Goal: Task Accomplishment & Management: Use online tool/utility

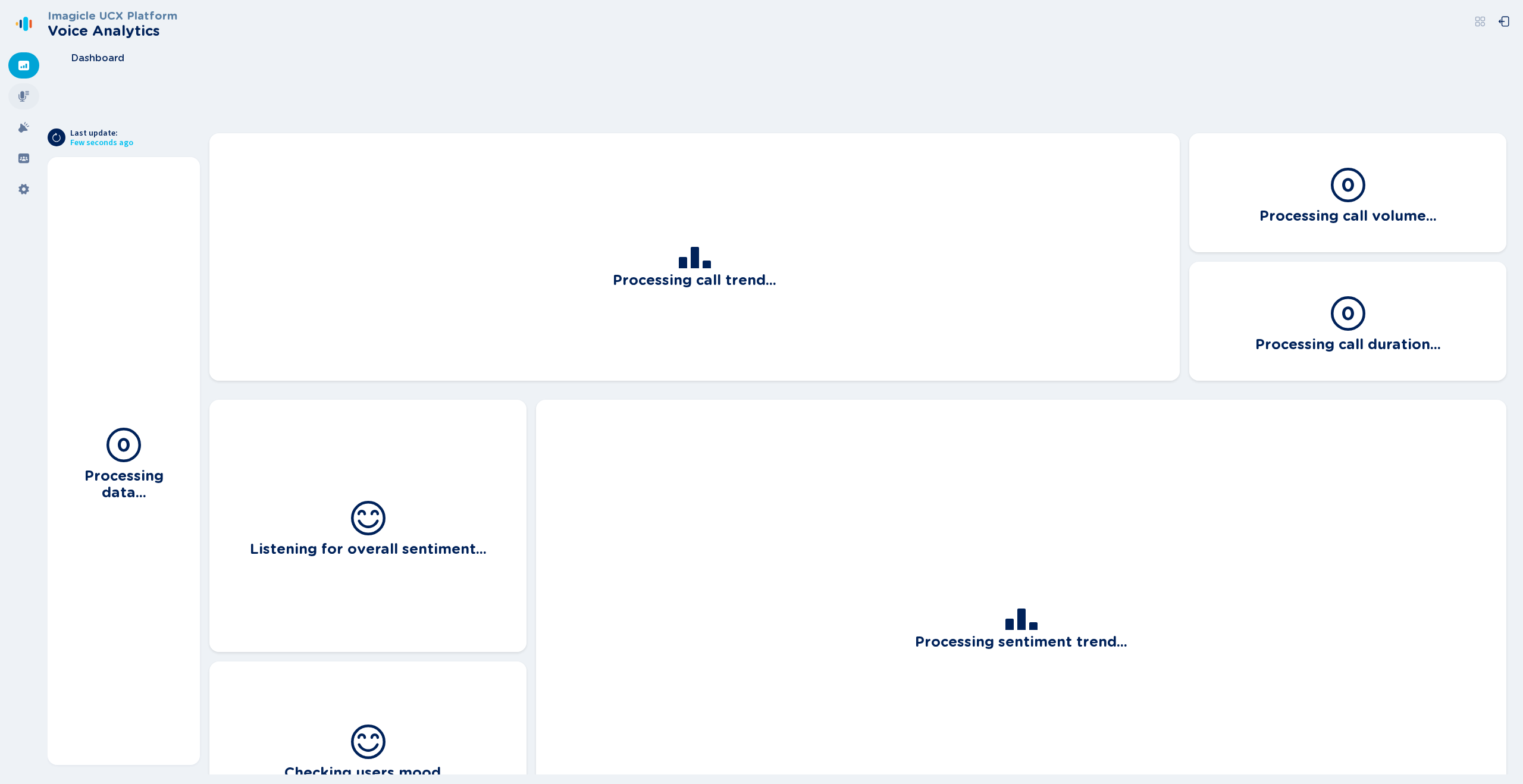
click at [24, 94] on icon at bounding box center [24, 96] width 11 height 11
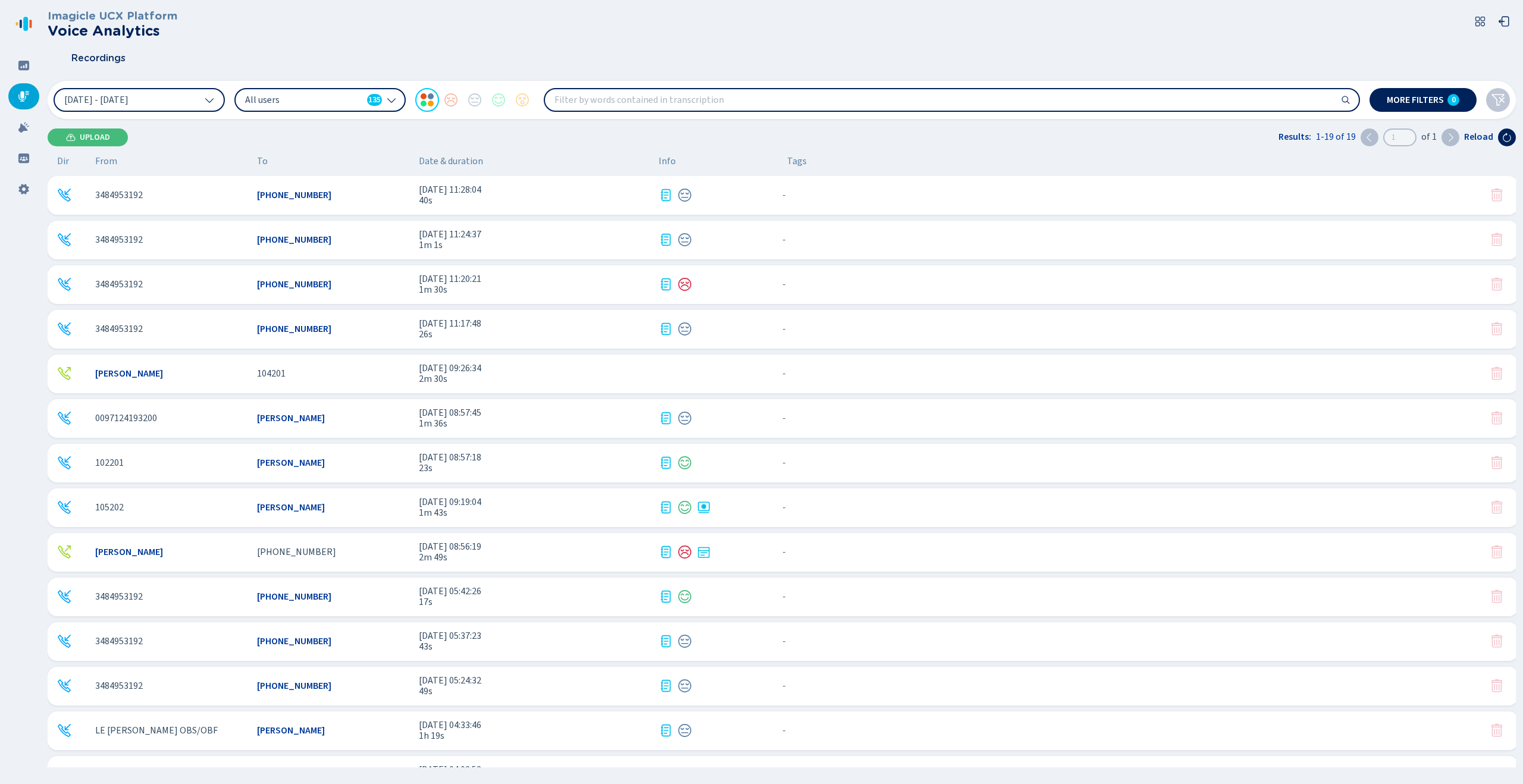
click at [343, 95] on span "All users" at bounding box center [304, 100] width 117 height 13
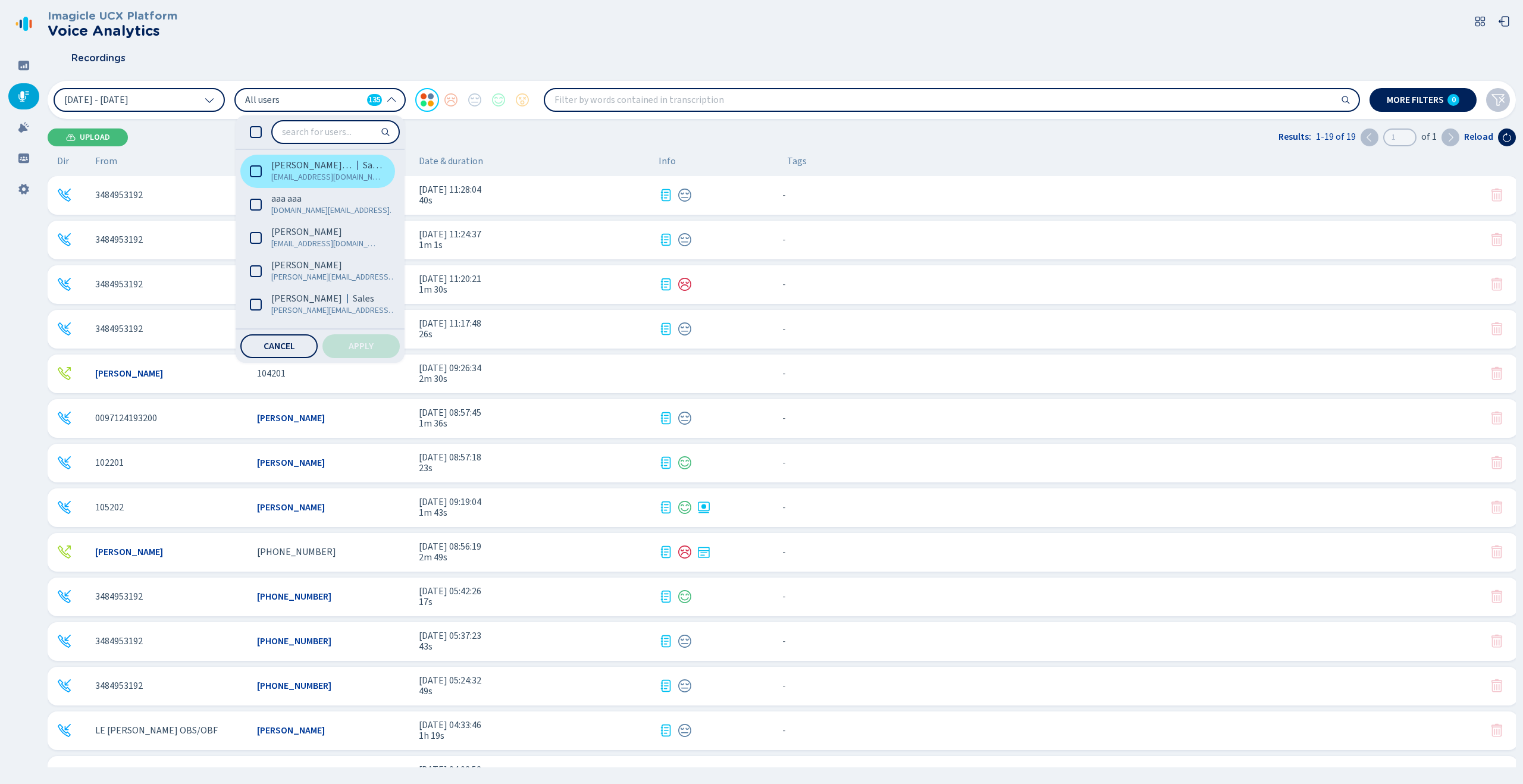
click at [309, 166] on span "[PERSON_NAME] (Me)" at bounding box center [312, 165] width 81 height 12
click at [369, 343] on span "Apply" at bounding box center [361, 347] width 25 height 10
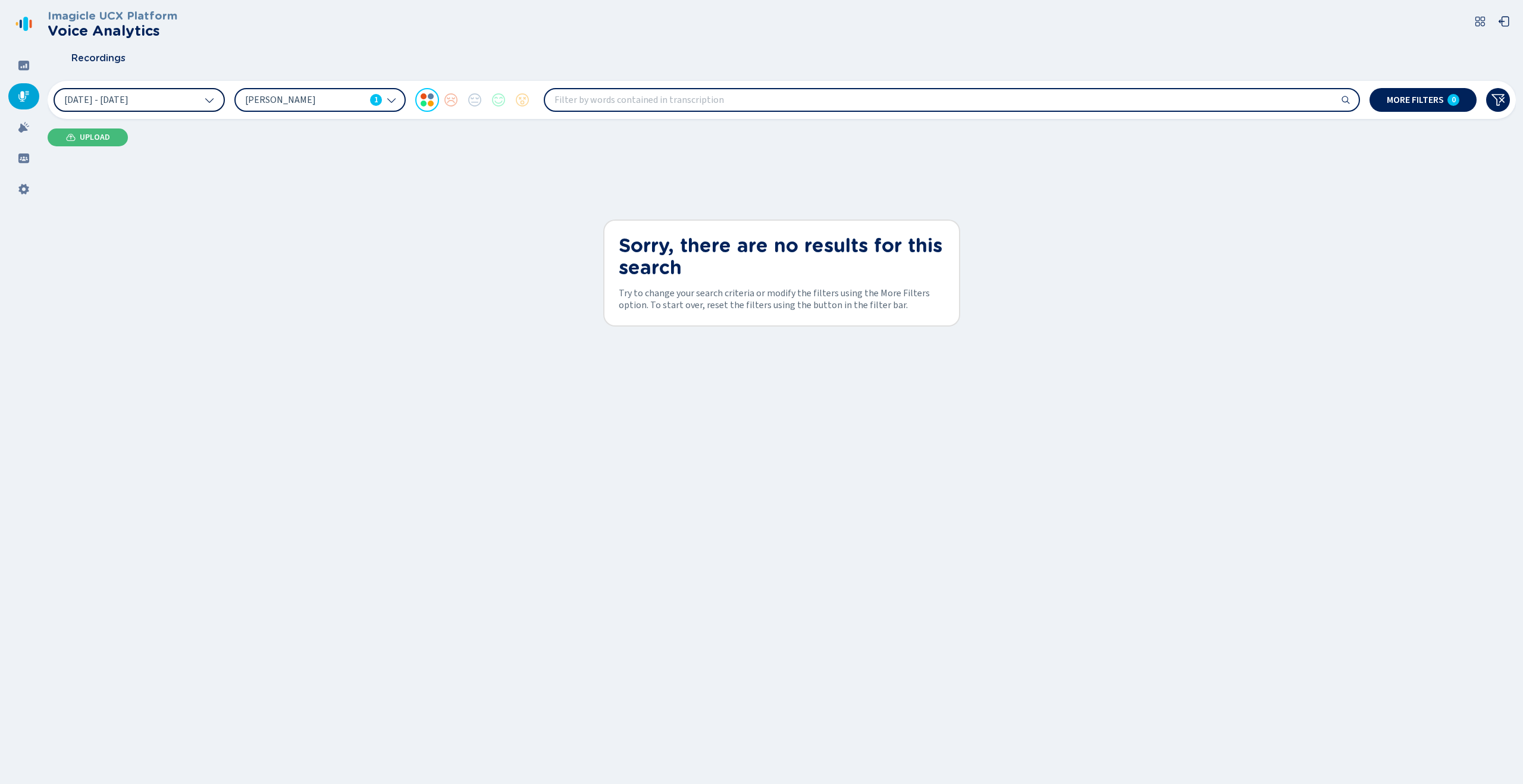
click at [170, 97] on button "[DATE] - [DATE]" at bounding box center [139, 99] width 171 height 24
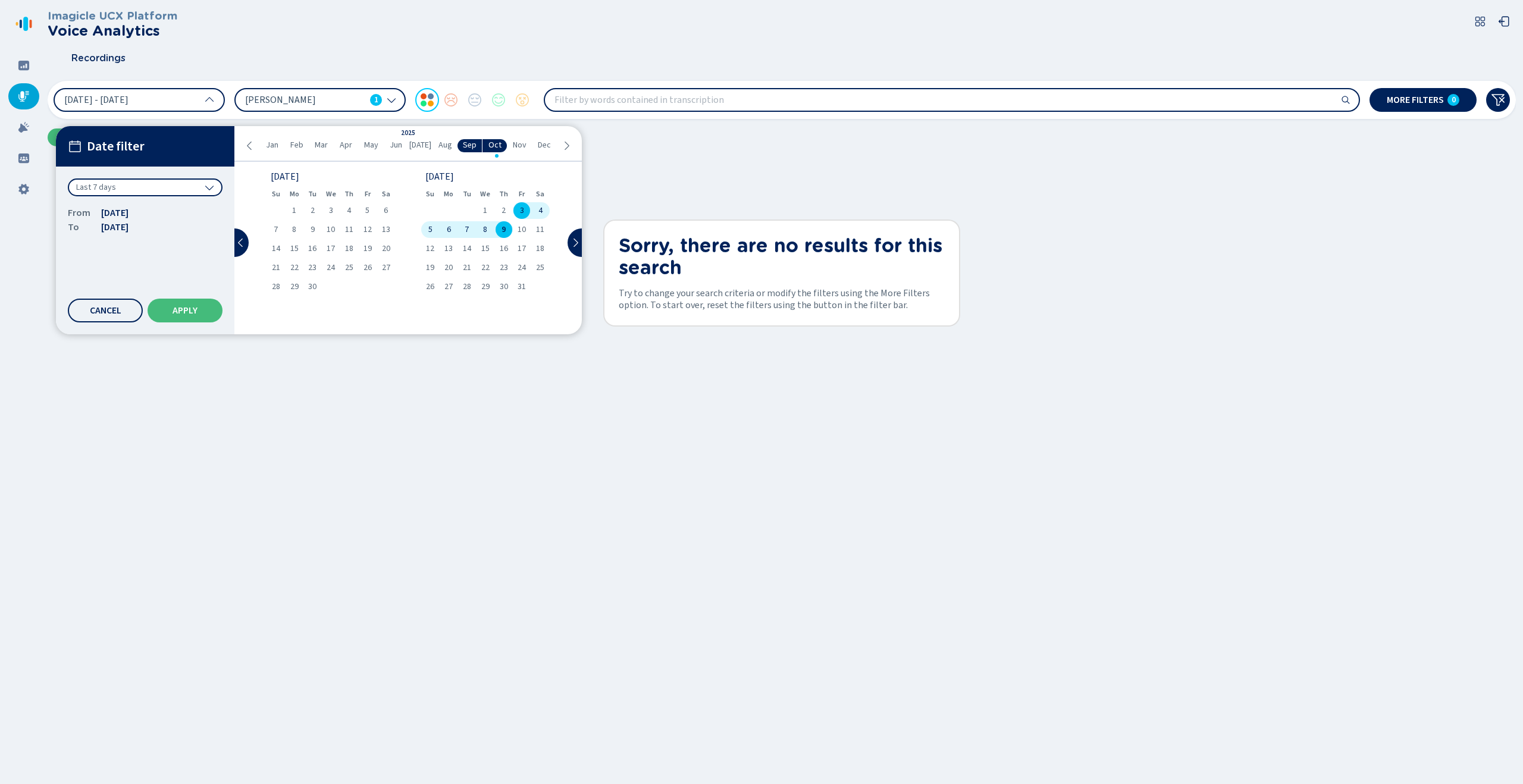
click at [184, 189] on div "Last 7 days" at bounding box center [145, 187] width 155 height 18
click at [170, 214] on div "All time" at bounding box center [145, 213] width 143 height 17
click at [196, 306] on span "Apply" at bounding box center [185, 311] width 25 height 10
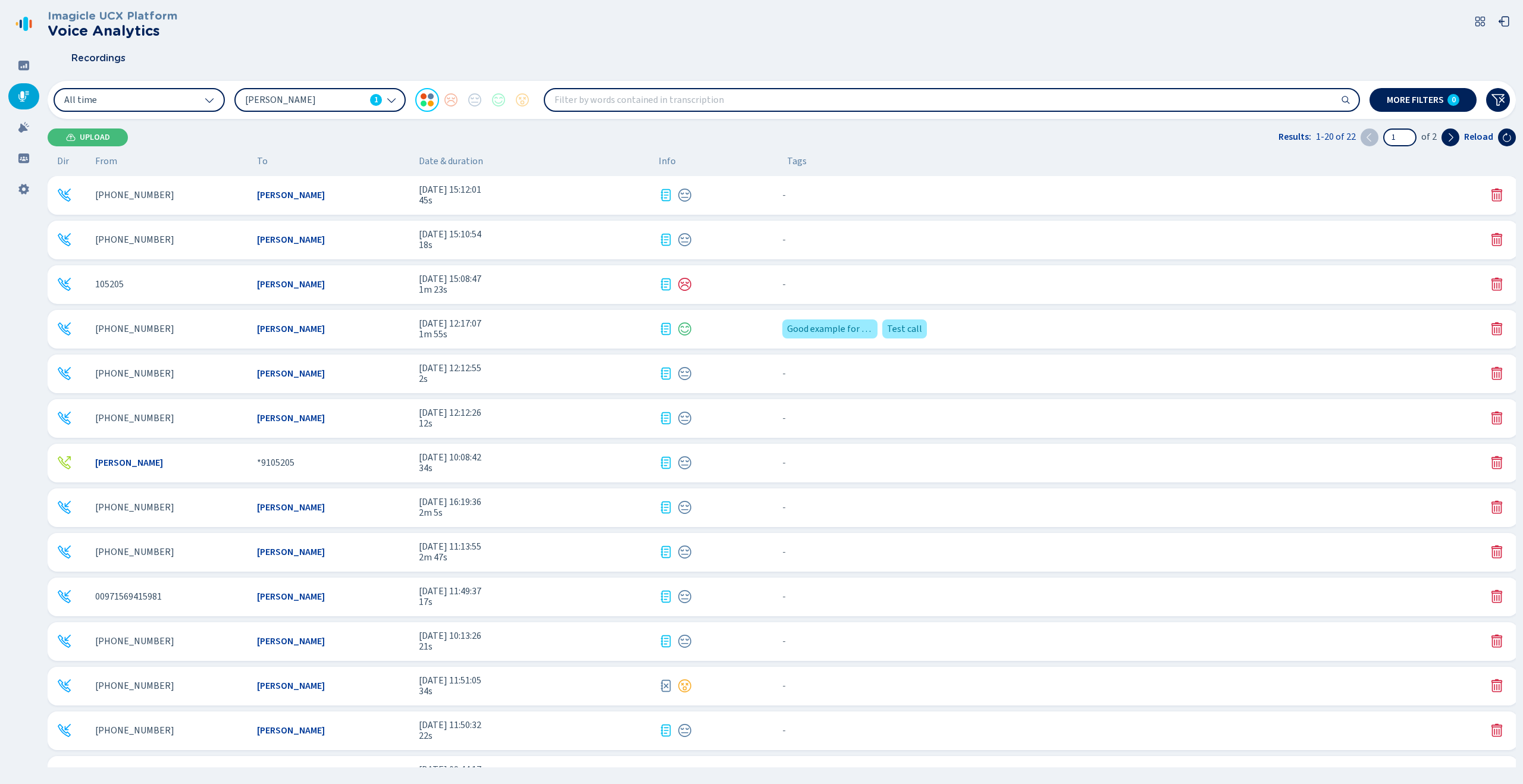
click at [511, 329] on span "1m 55s" at bounding box center [534, 334] width 231 height 11
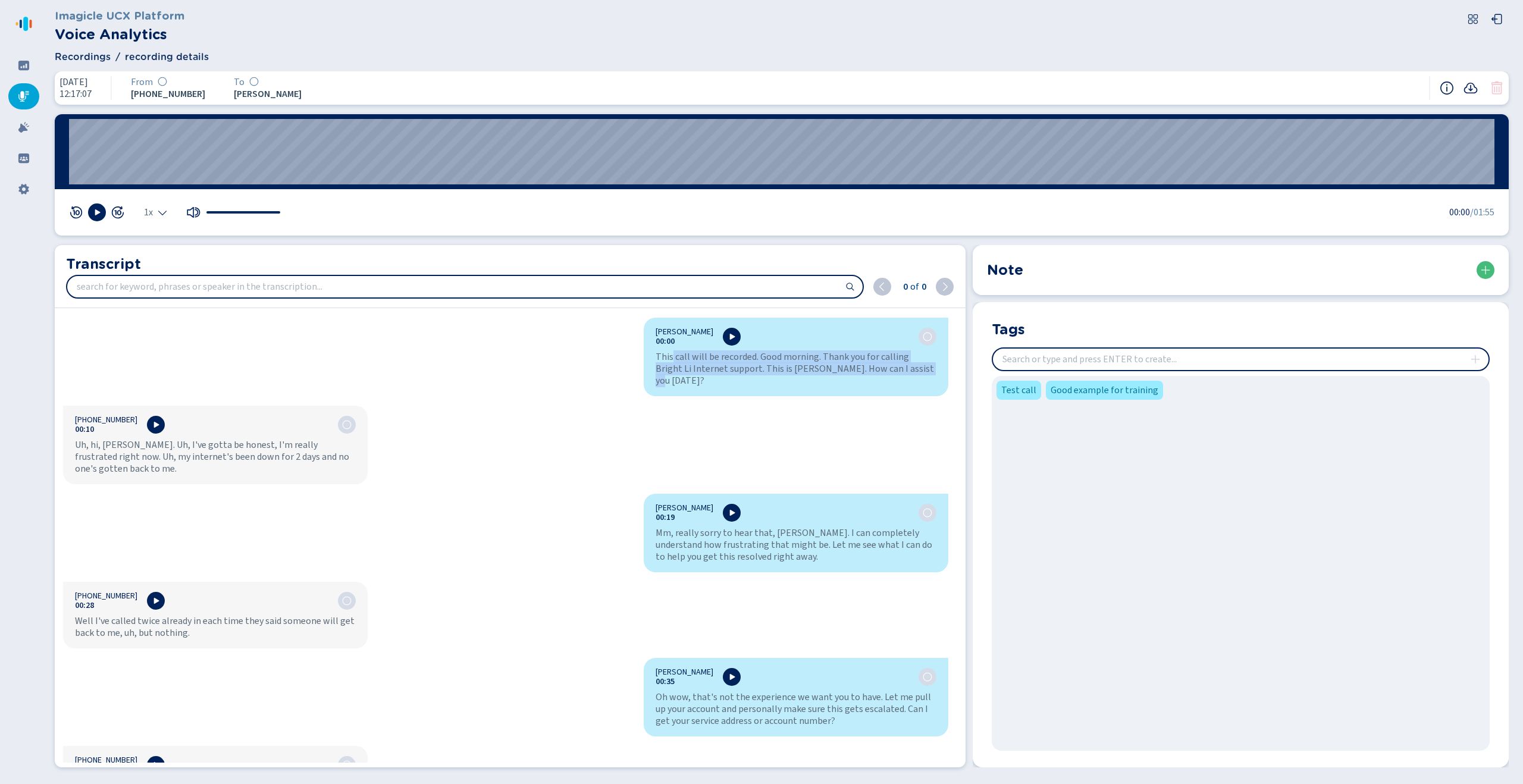
drag, startPoint x: 668, startPoint y: 359, endPoint x: 924, endPoint y: 368, distance: 256.2
click at [924, 368] on div "This call will be recorded. Good morning. Thank you for calling Bright Li Inter…" at bounding box center [796, 368] width 281 height 36
click at [872, 415] on div "[PERSON_NAME] 00:00 This call will be recorded. Good morning. Thank you for cal…" at bounding box center [505, 540] width 902 height 445
drag, startPoint x: 856, startPoint y: 354, endPoint x: 891, endPoint y: 364, distance: 36.4
click at [891, 364] on div "This call will be recorded. Good morning. Thank you for calling Bright Li Inter…" at bounding box center [796, 368] width 281 height 36
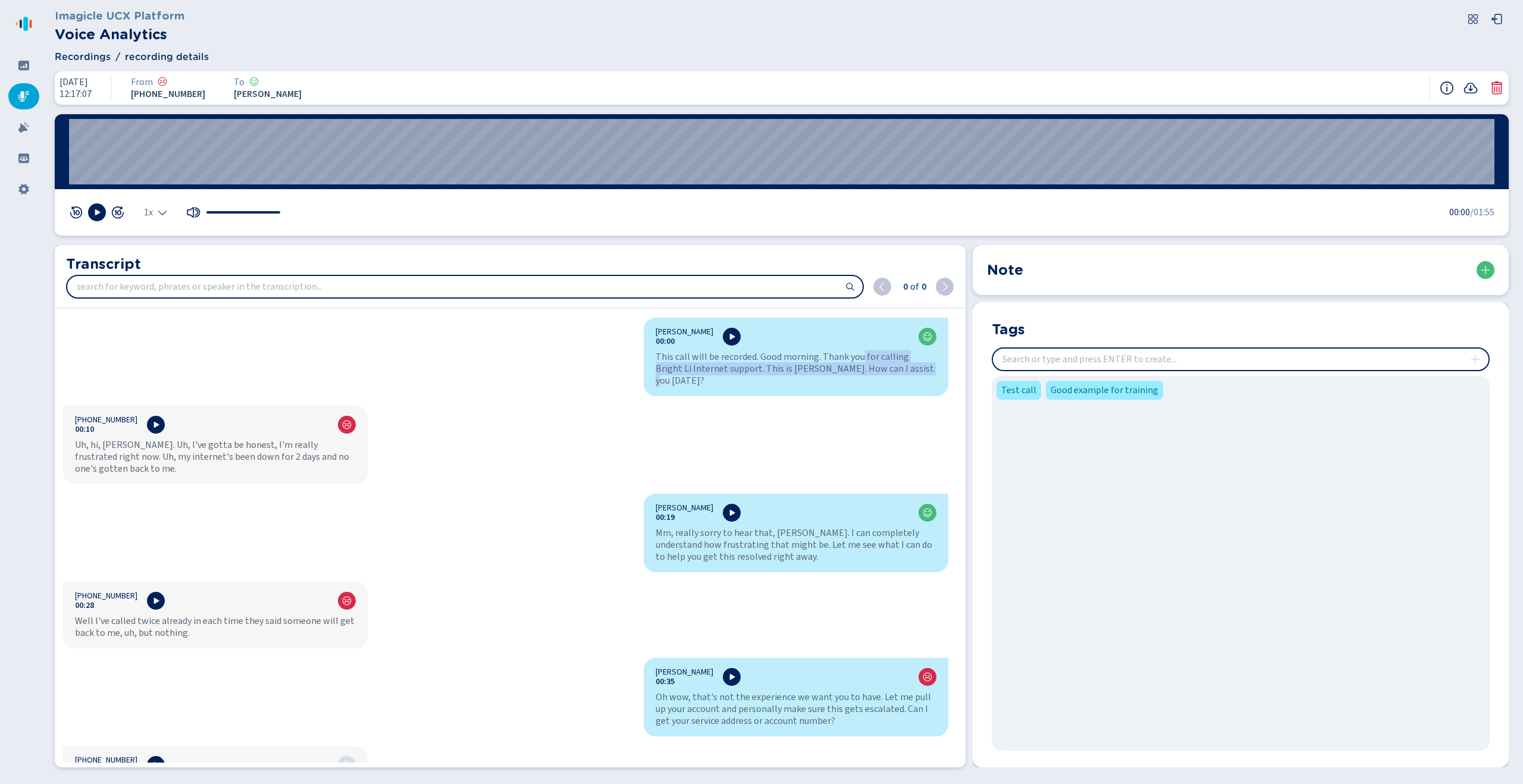
click at [703, 370] on div "This call will be recorded. Good morning. Thank you for calling Bright Li Inter…" at bounding box center [796, 368] width 281 height 36
drag, startPoint x: 653, startPoint y: 370, endPoint x: 773, endPoint y: 373, distance: 120.0
click at [772, 373] on div "This call will be recorded. Good morning. Thank you for calling Bright Li Inter…" at bounding box center [796, 368] width 281 height 36
click at [773, 373] on div "This call will be recorded. Good morning. Thank you for calling Bright Li Inter…" at bounding box center [796, 368] width 281 height 36
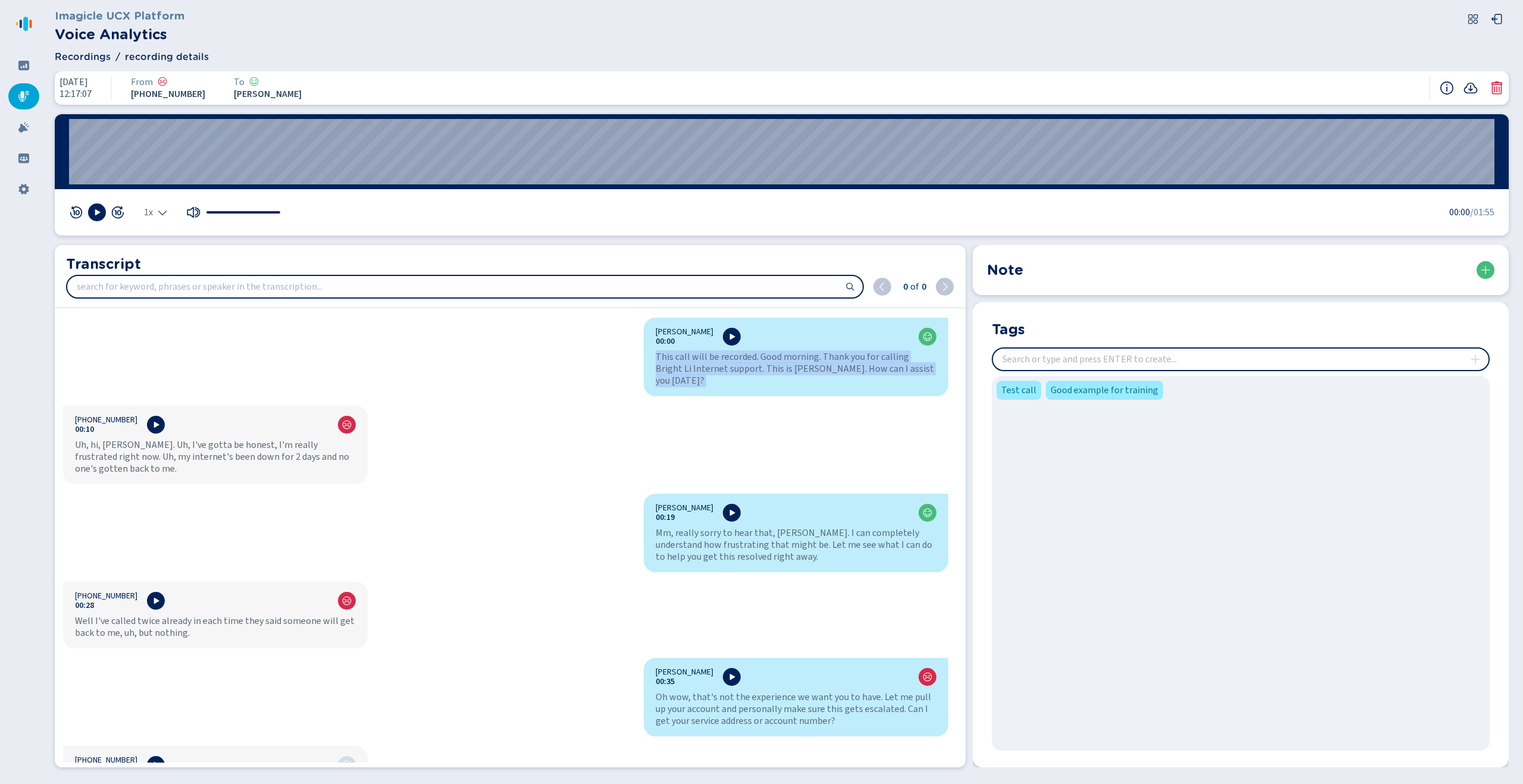
click at [773, 373] on div "This call will be recorded. Good morning. Thank you for calling Bright Li Inter…" at bounding box center [796, 368] width 281 height 36
click at [858, 420] on div "[PERSON_NAME] 00:00 This call will be recorded. Good morning. Thank you for cal…" at bounding box center [505, 540] width 902 height 445
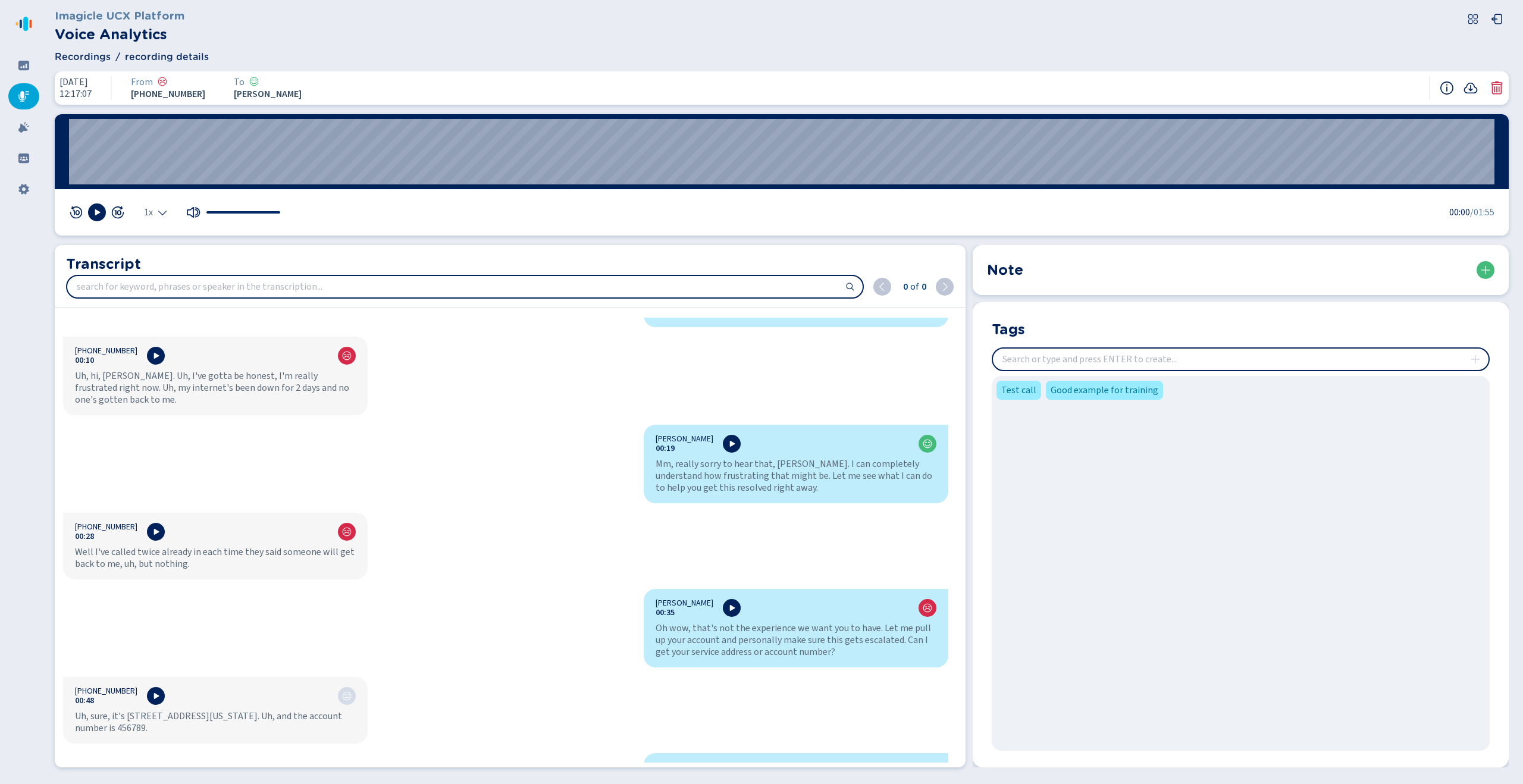
scroll to position [67, 0]
click at [502, 291] on input "search" at bounding box center [465, 286] width 796 height 21
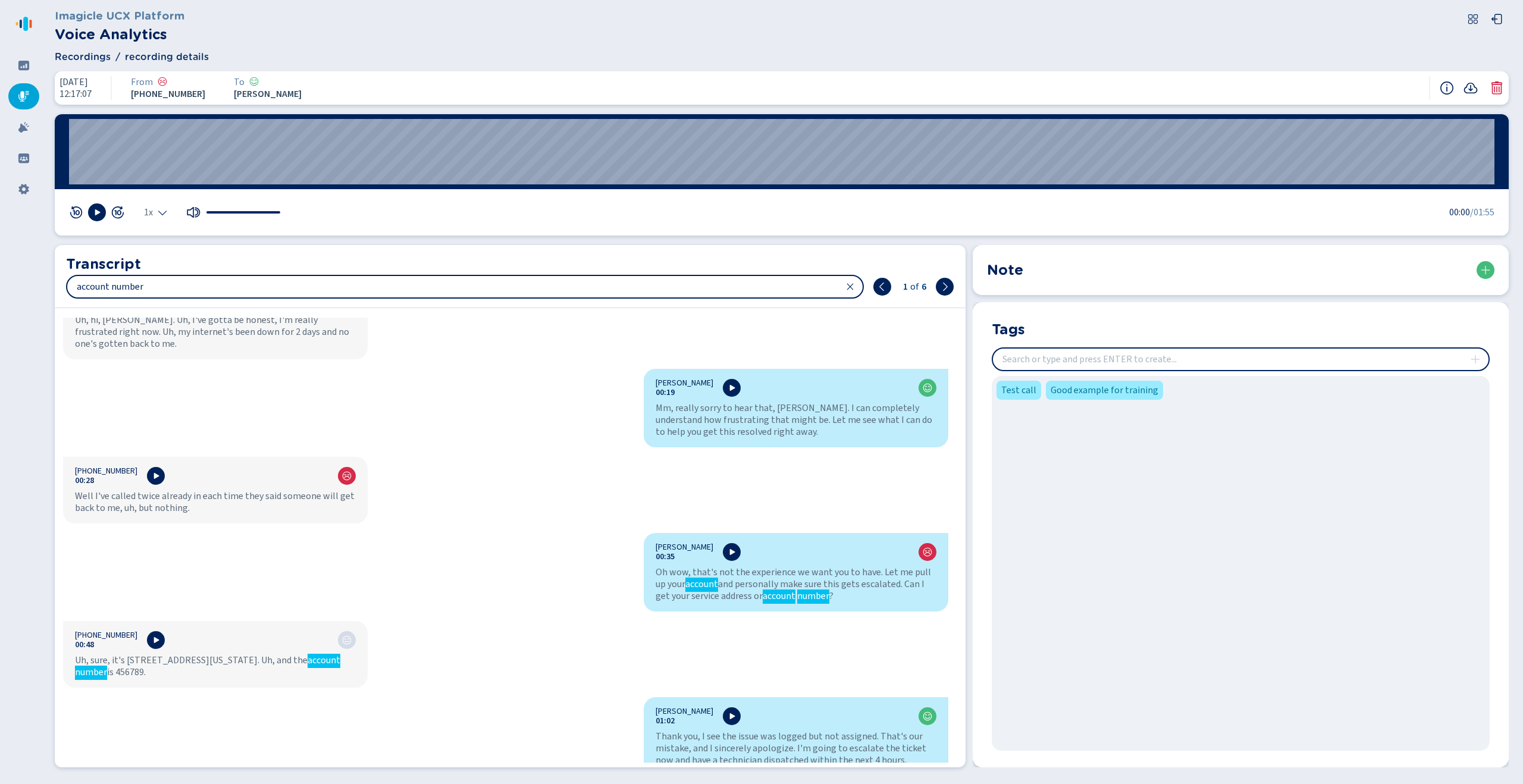
scroll to position [136, 0]
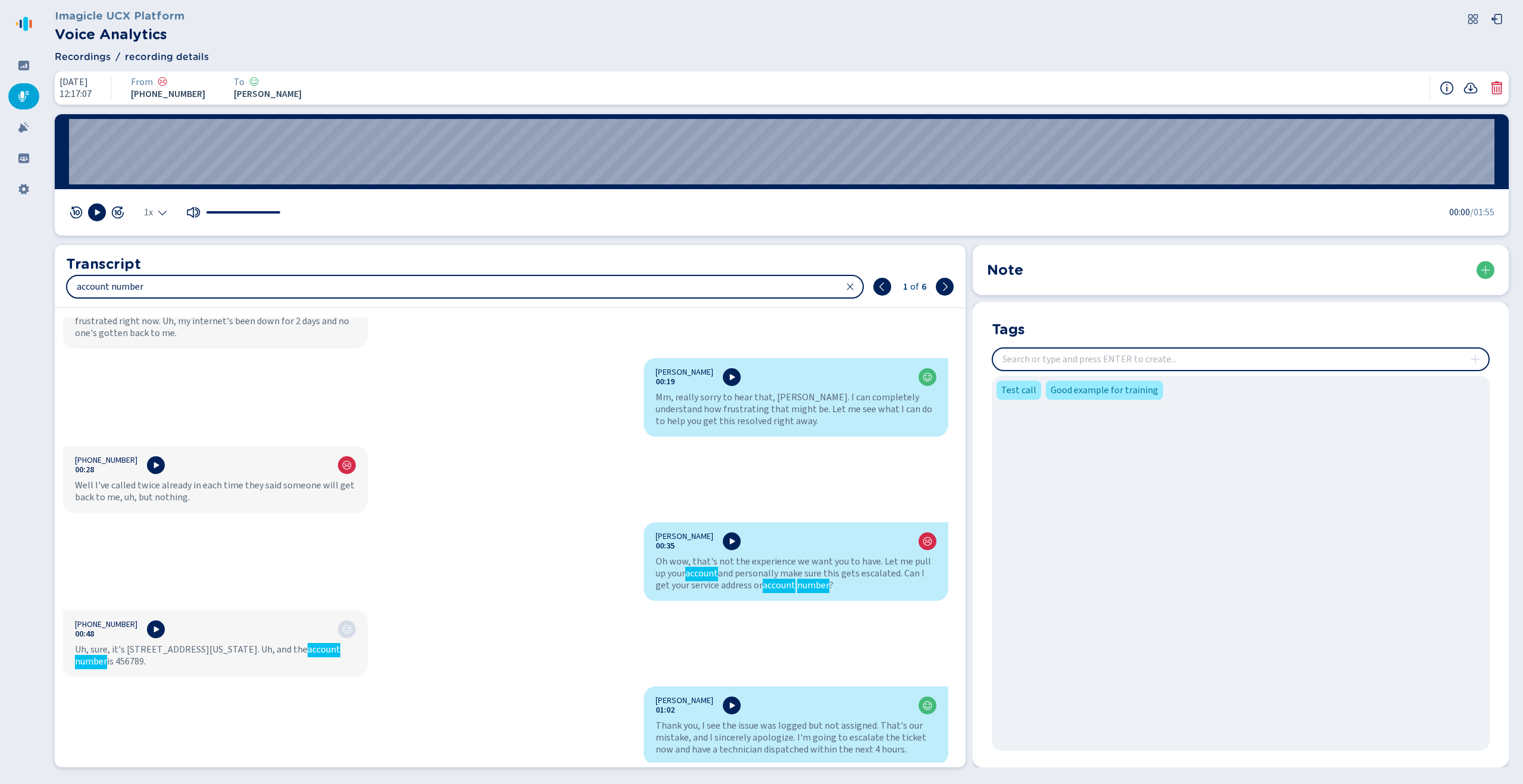
type input "account number"
click at [132, 653] on div "Uh, sure, it's [STREET_ADDRESS][US_STATE]. Uh, and the account number is 456789." at bounding box center [215, 655] width 281 height 24
click at [1471, 88] on icon at bounding box center [1471, 88] width 14 height 11
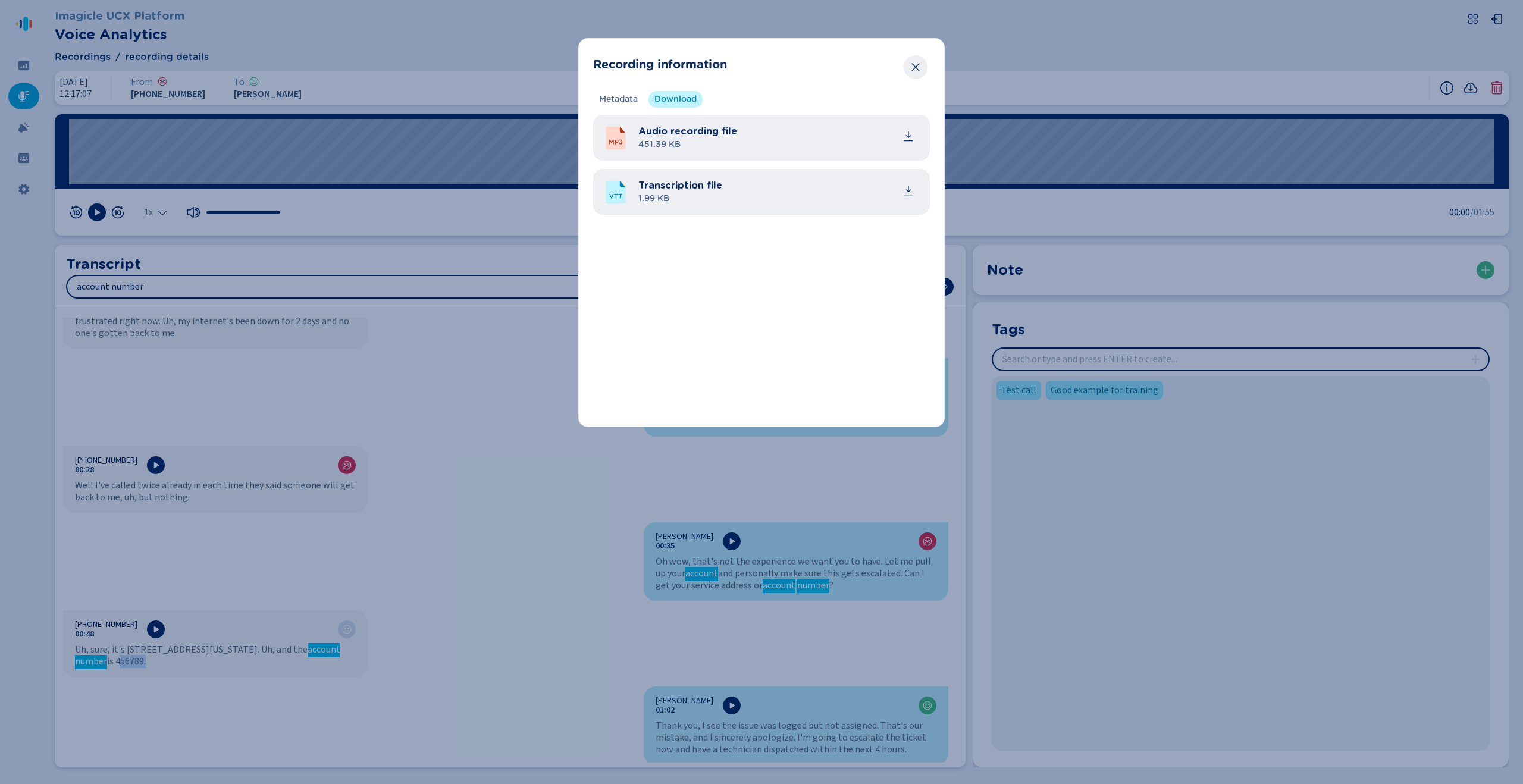
click at [915, 66] on icon "Close" at bounding box center [916, 67] width 8 height 8
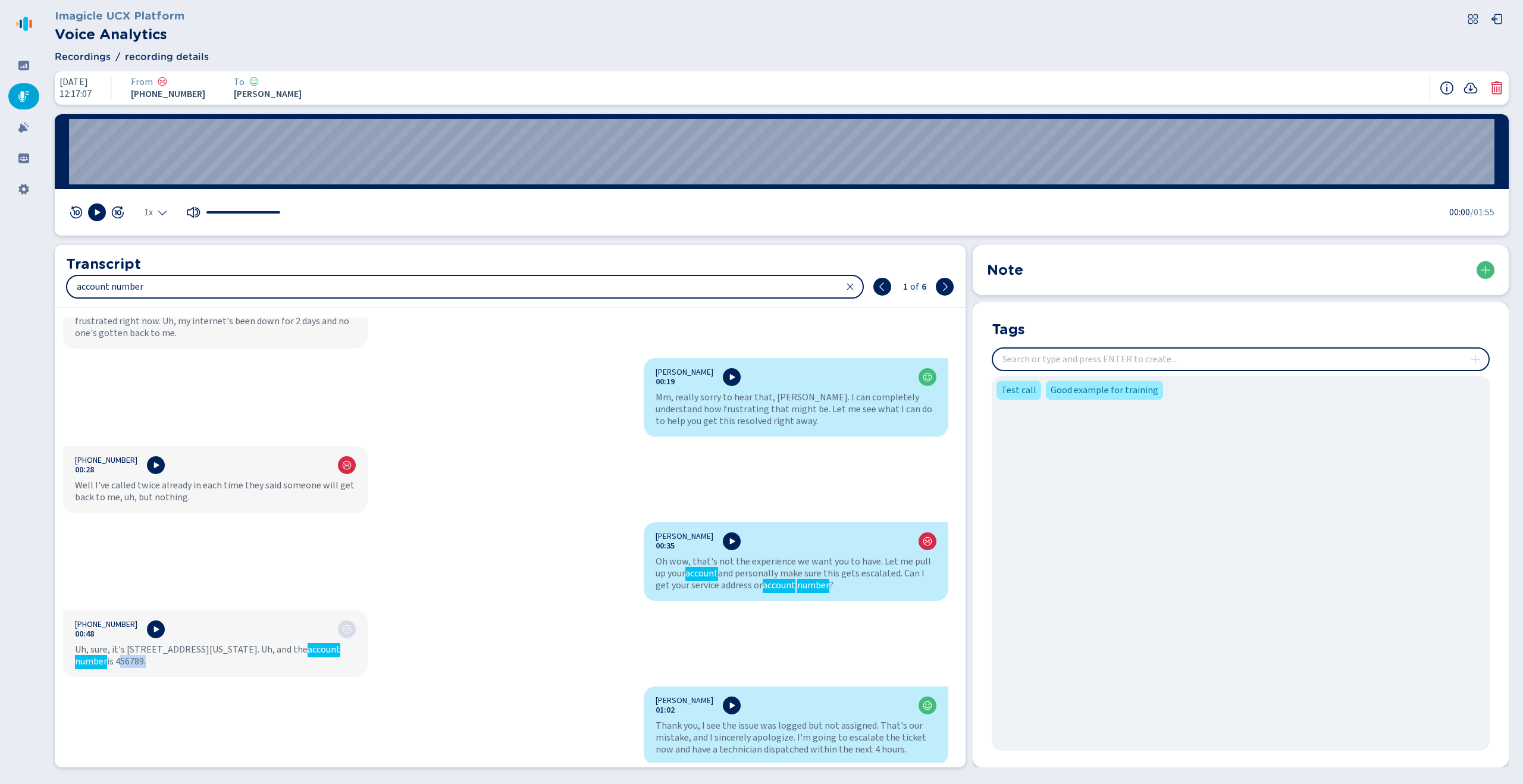
click at [1473, 82] on icon at bounding box center [1471, 88] width 15 height 15
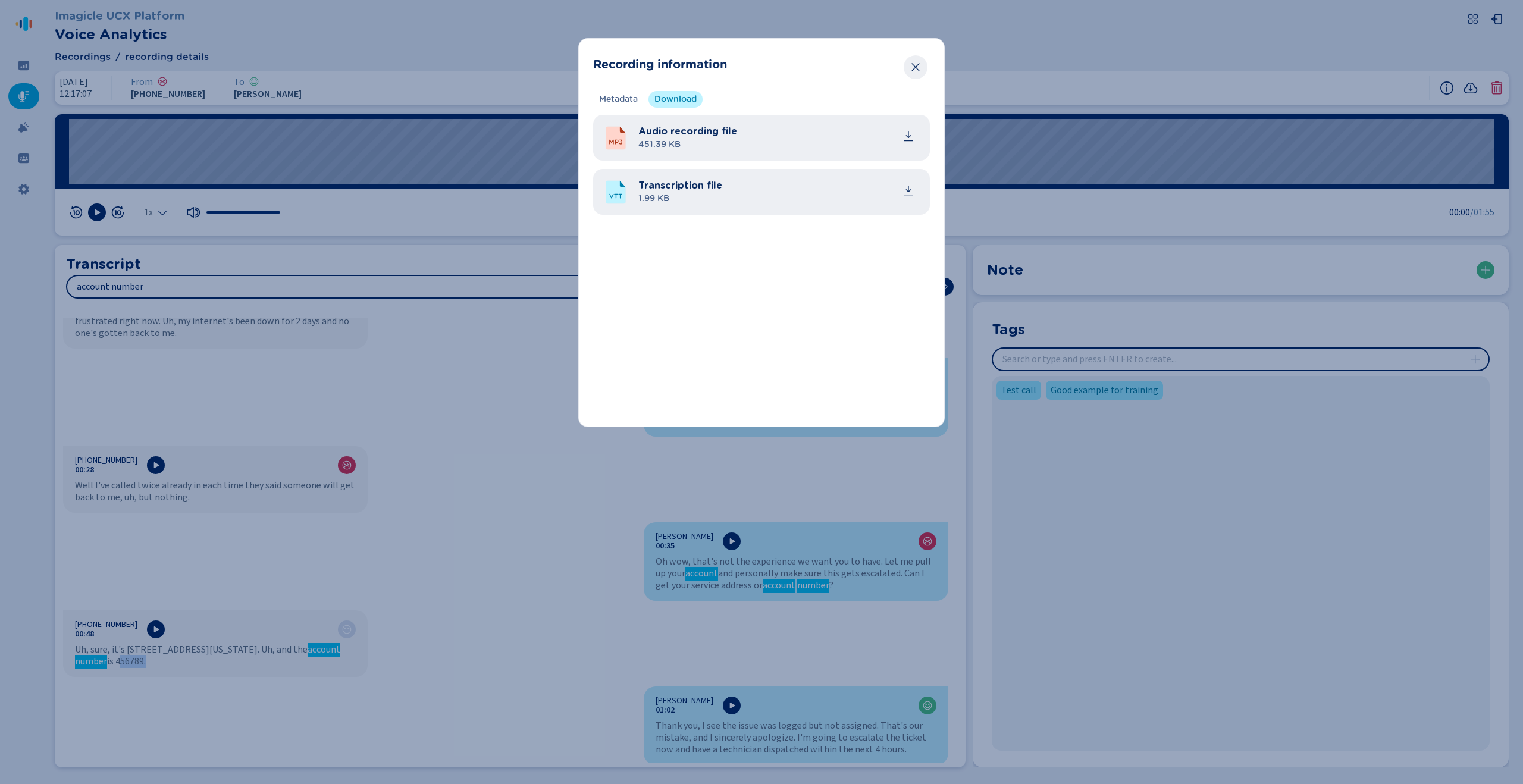
click at [914, 68] on icon "Close" at bounding box center [916, 67] width 8 height 8
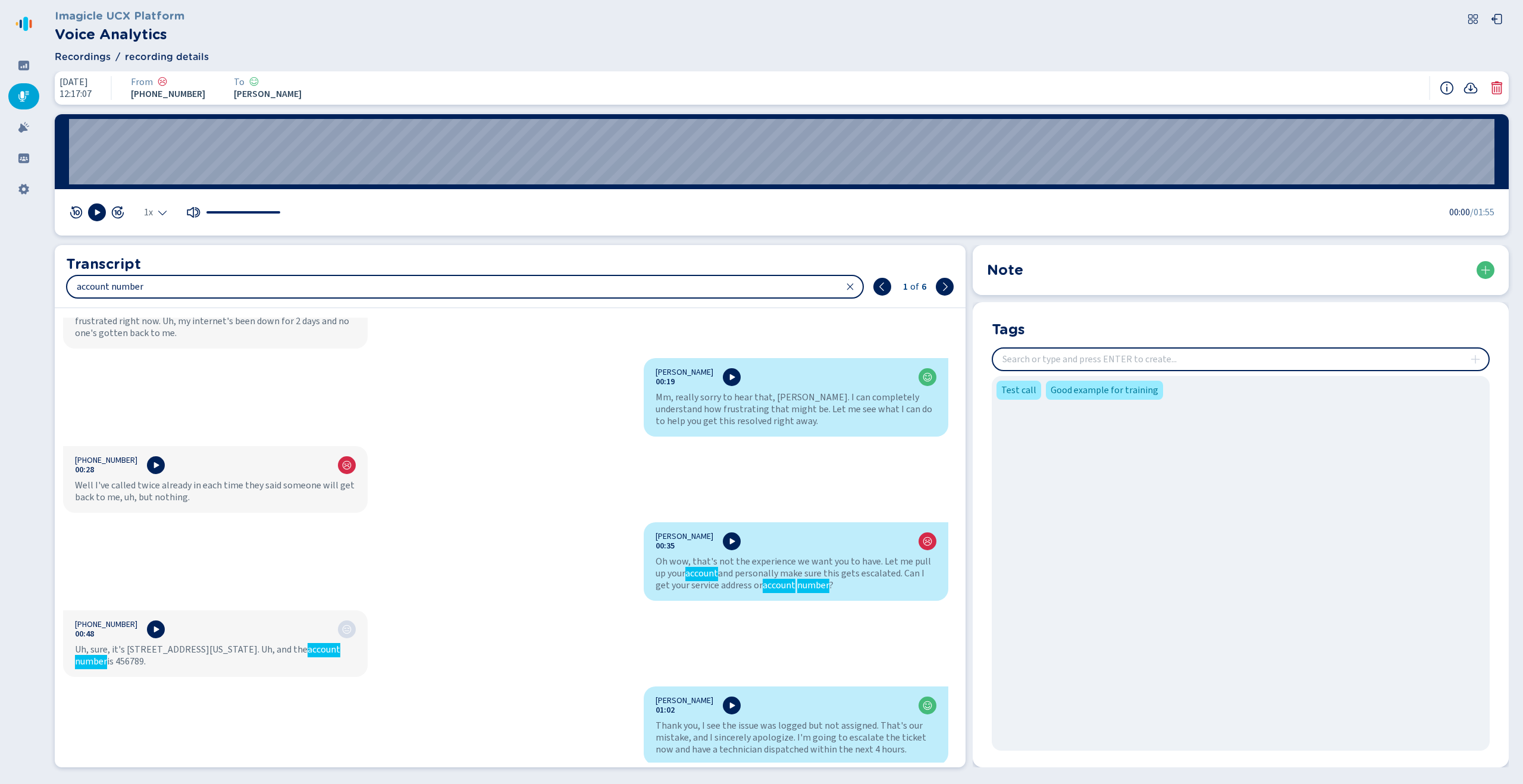
click at [1044, 355] on input "insert" at bounding box center [1240, 360] width 496 height 21
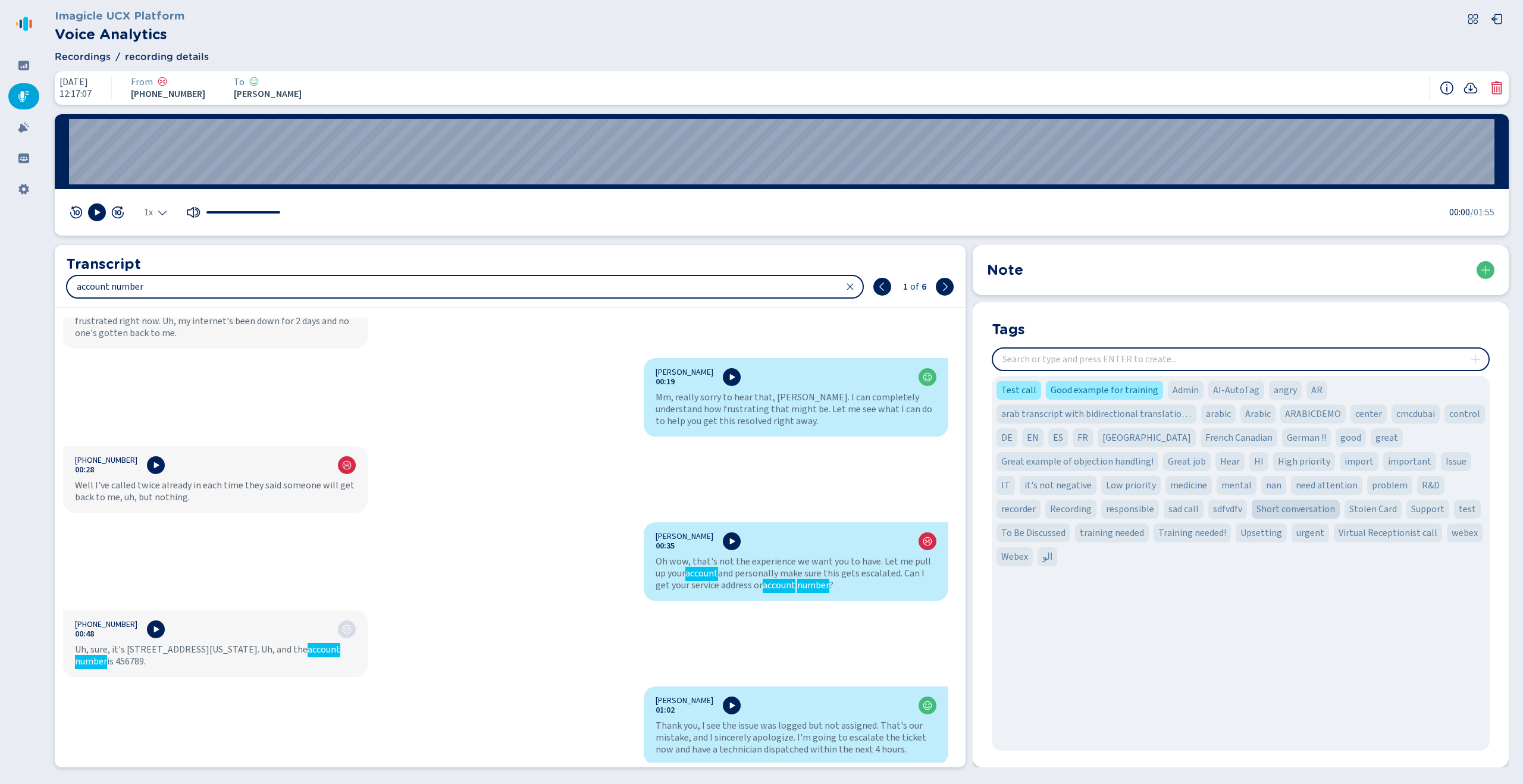
click at [1252, 518] on div "Short conversation" at bounding box center [1296, 509] width 88 height 19
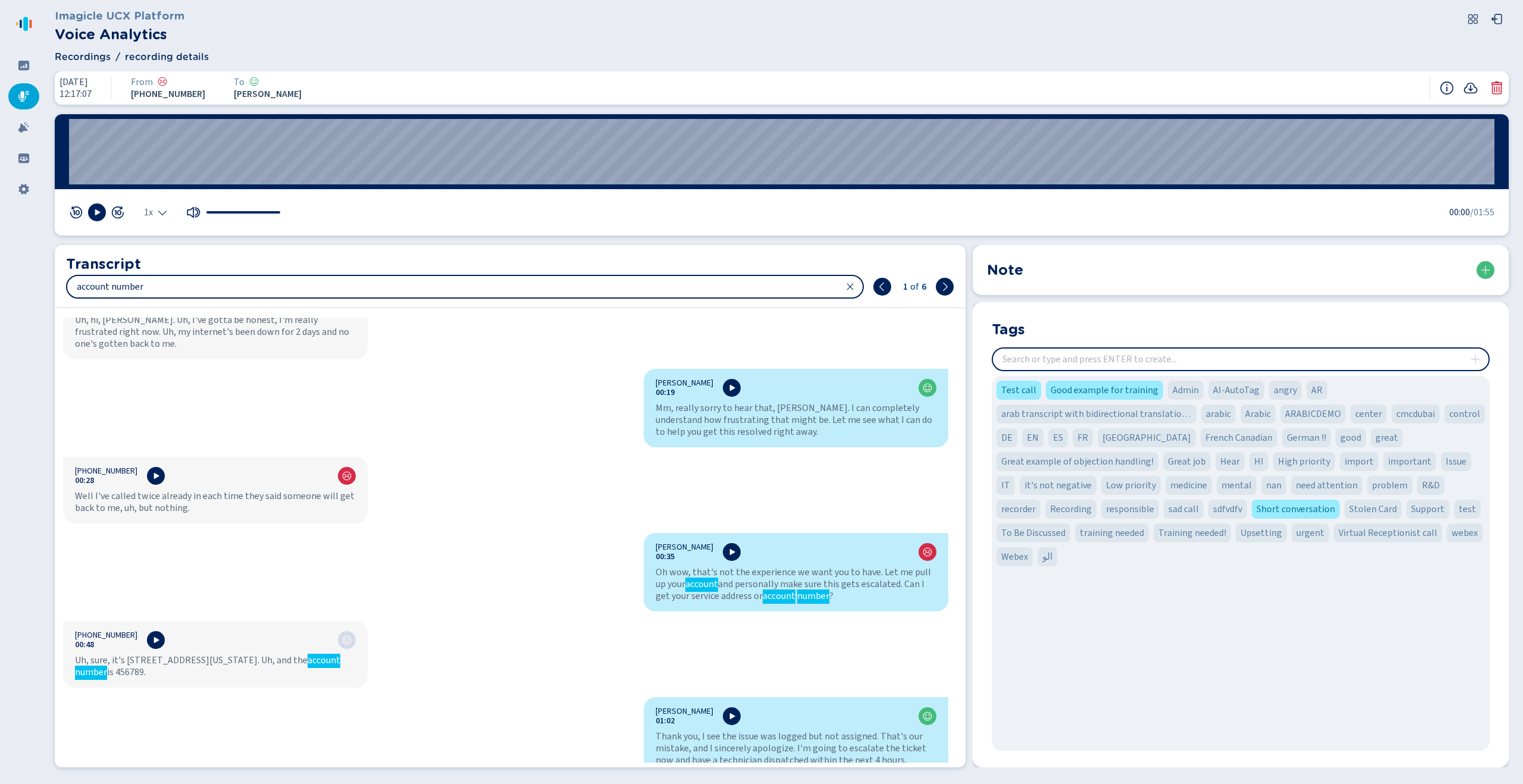
scroll to position [0, 0]
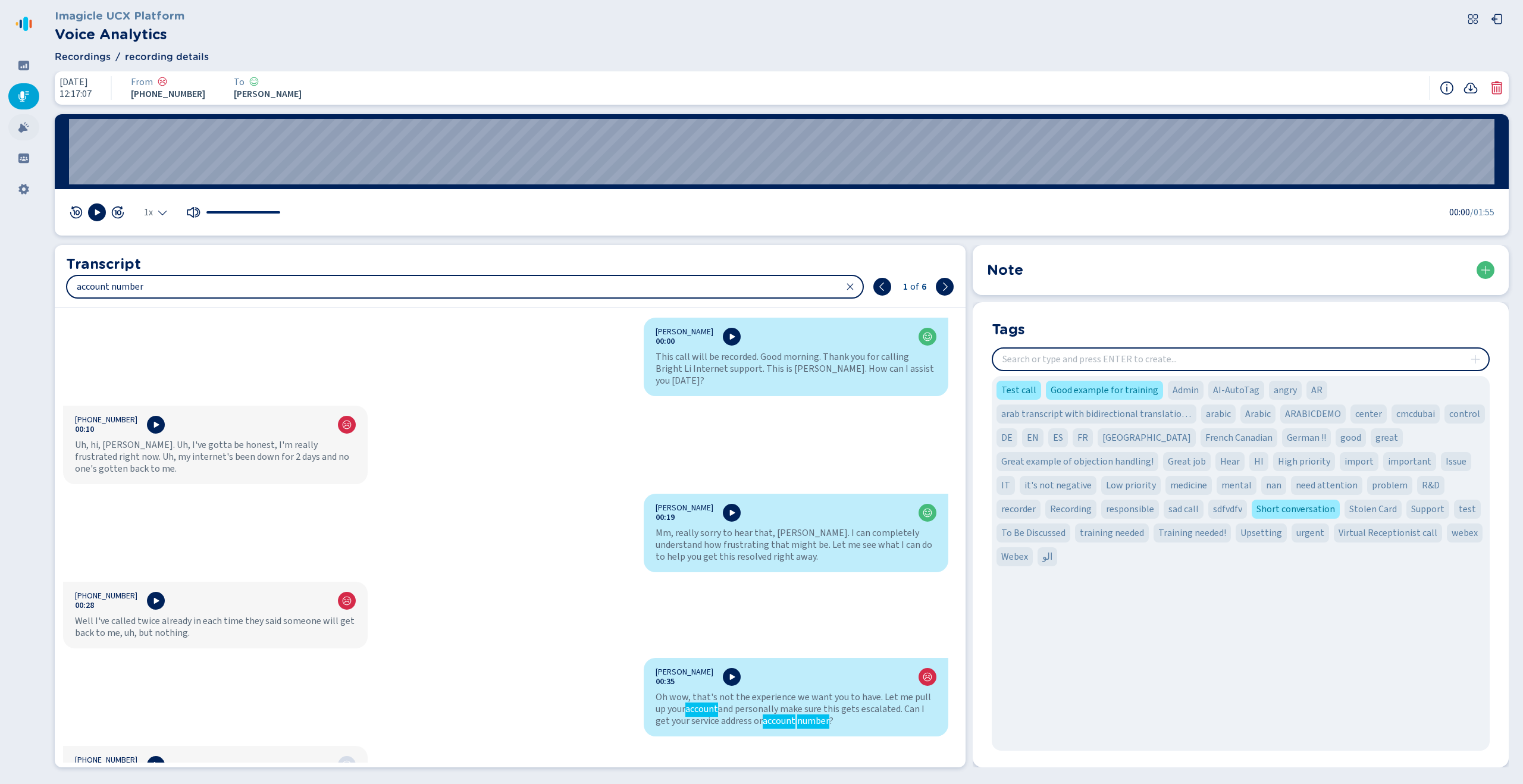
click at [24, 133] on div at bounding box center [24, 127] width 31 height 26
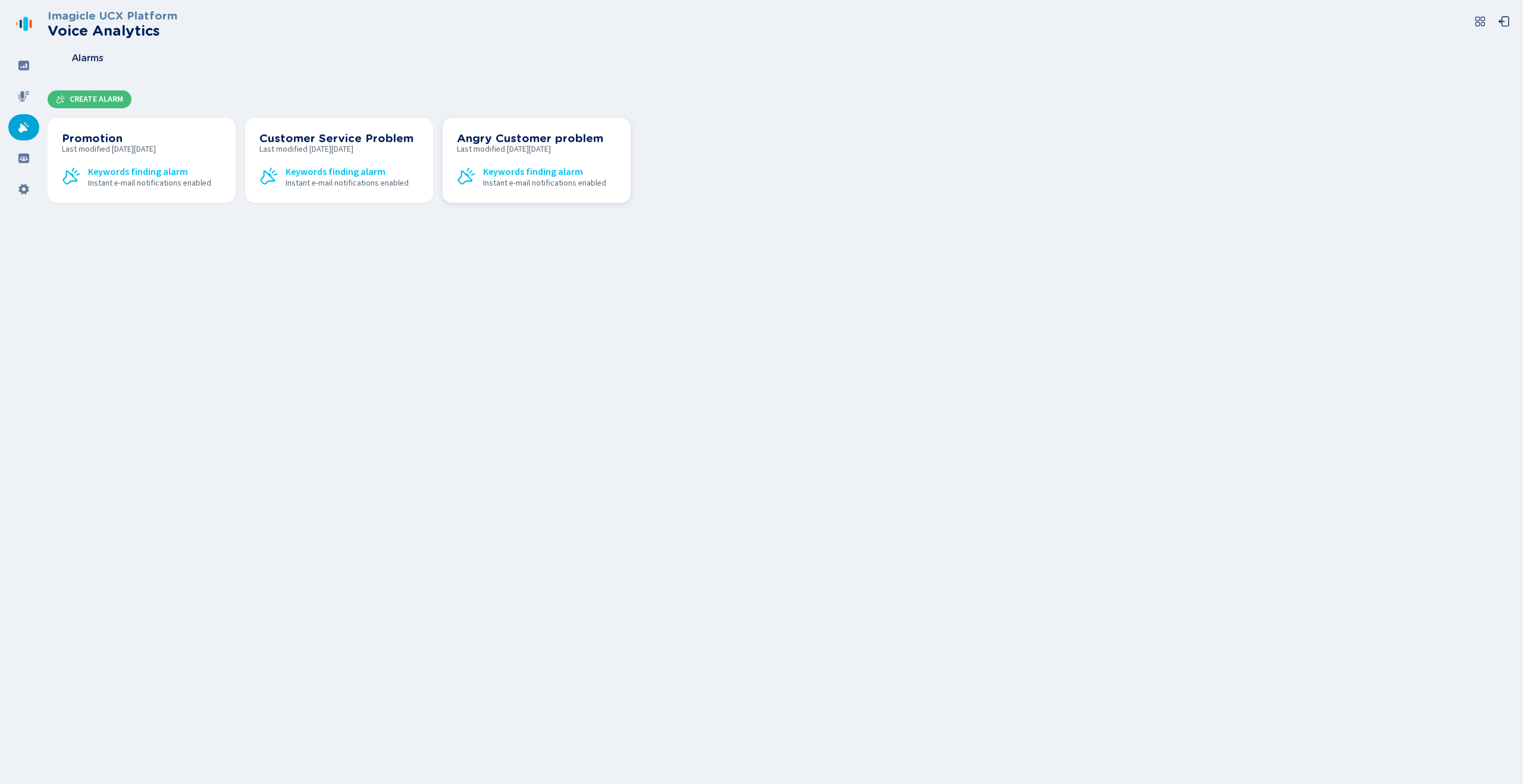
click at [503, 145] on span "Last modified [DATE][DATE]" at bounding box center [537, 149] width 159 height 10
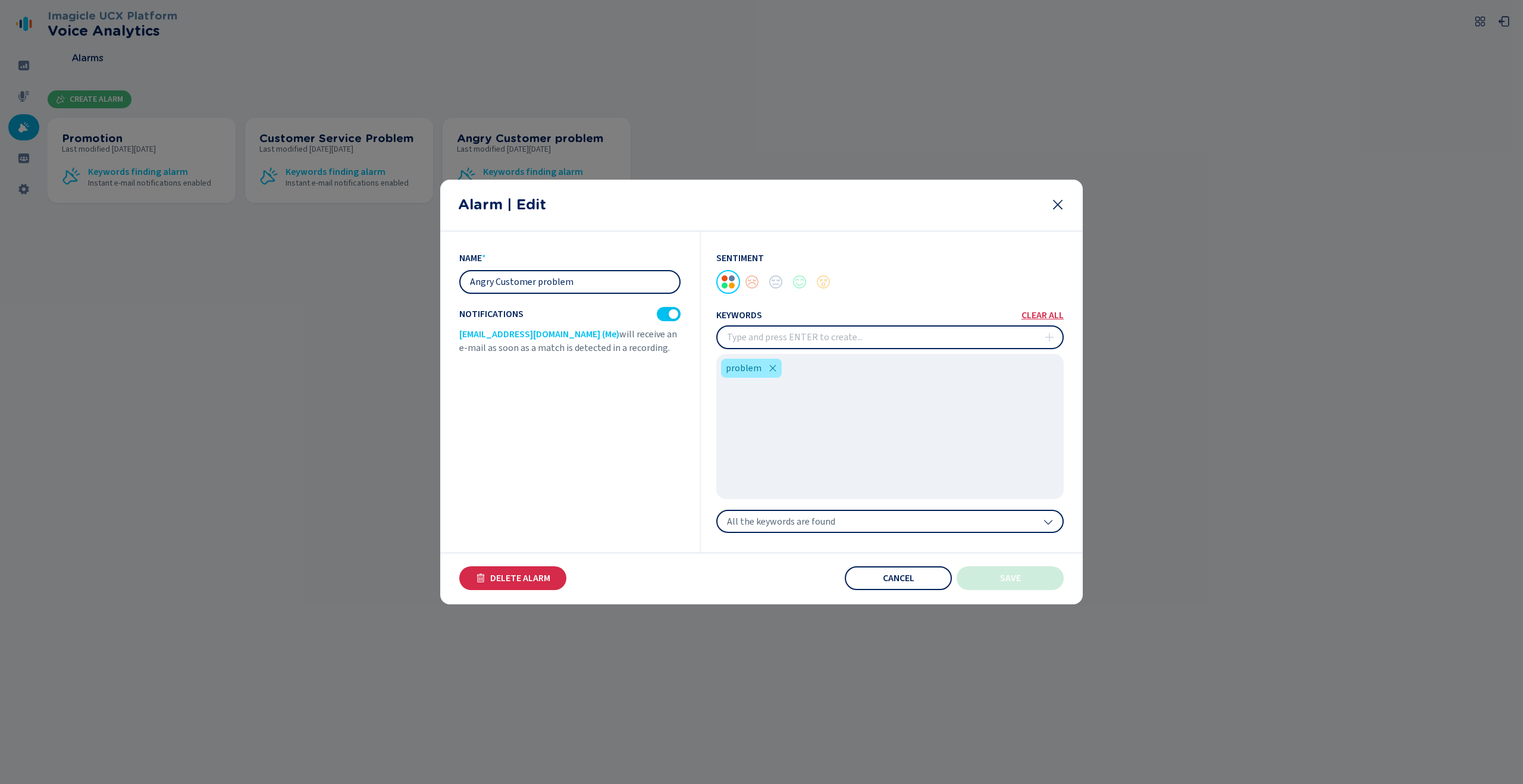
drag, startPoint x: 577, startPoint y: 285, endPoint x: 447, endPoint y: 279, distance: 130.1
click at [445, 280] on section "name * Angry Customer problem Notifications [EMAIL_ADDRESS][DOMAIN_NAME] (Me) w…" at bounding box center [762, 419] width 643 height 373
drag, startPoint x: 636, startPoint y: 248, endPoint x: 654, endPoint y: 255, distance: 19.3
click at [648, 246] on div "name * Angry Customer problem Notifications [EMAIL_ADDRESS][DOMAIN_NAME] (Me) w…" at bounding box center [580, 392] width 242 height 321
click at [1059, 210] on icon at bounding box center [1058, 205] width 15 height 15
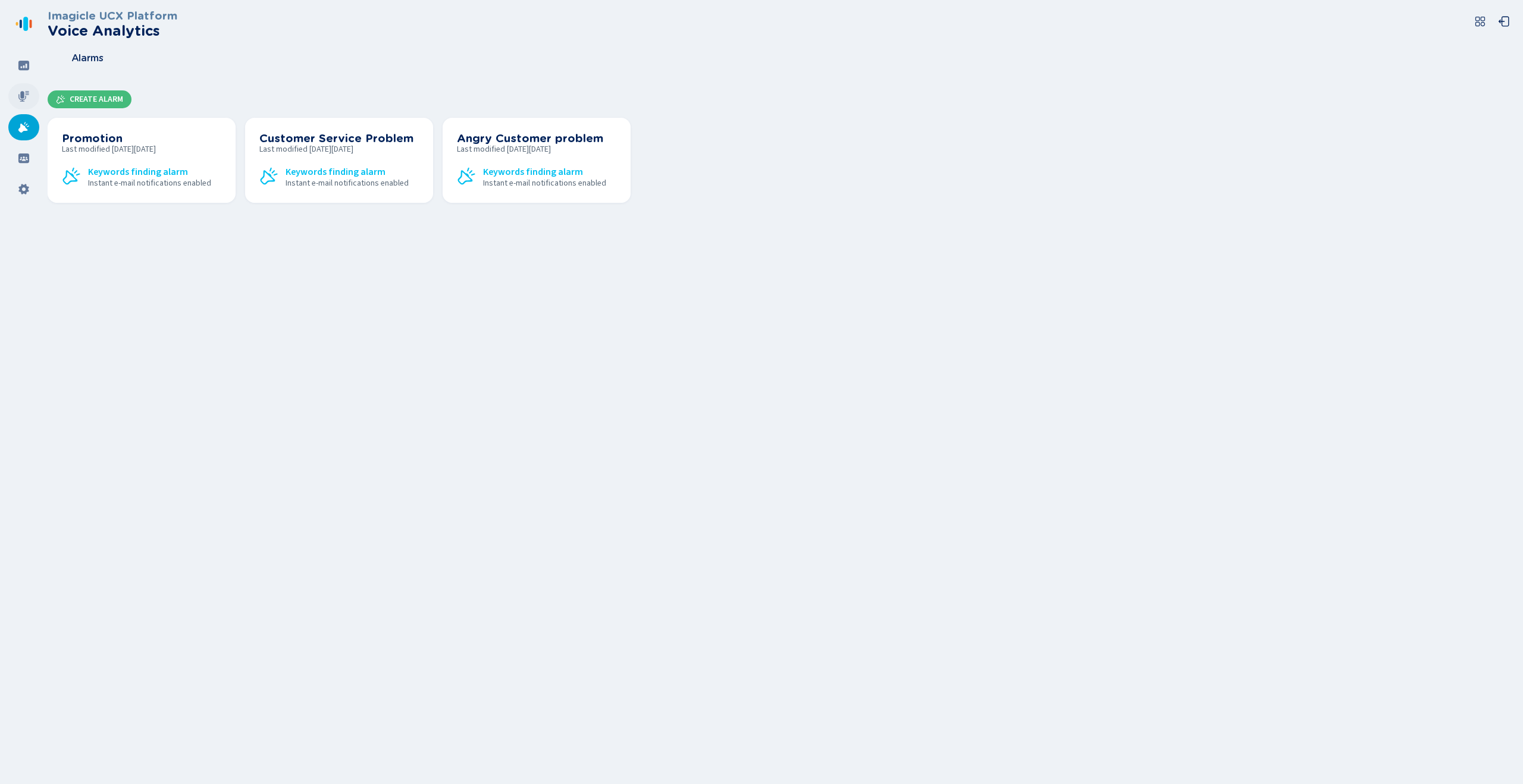
click at [22, 89] on div at bounding box center [24, 97] width 31 height 26
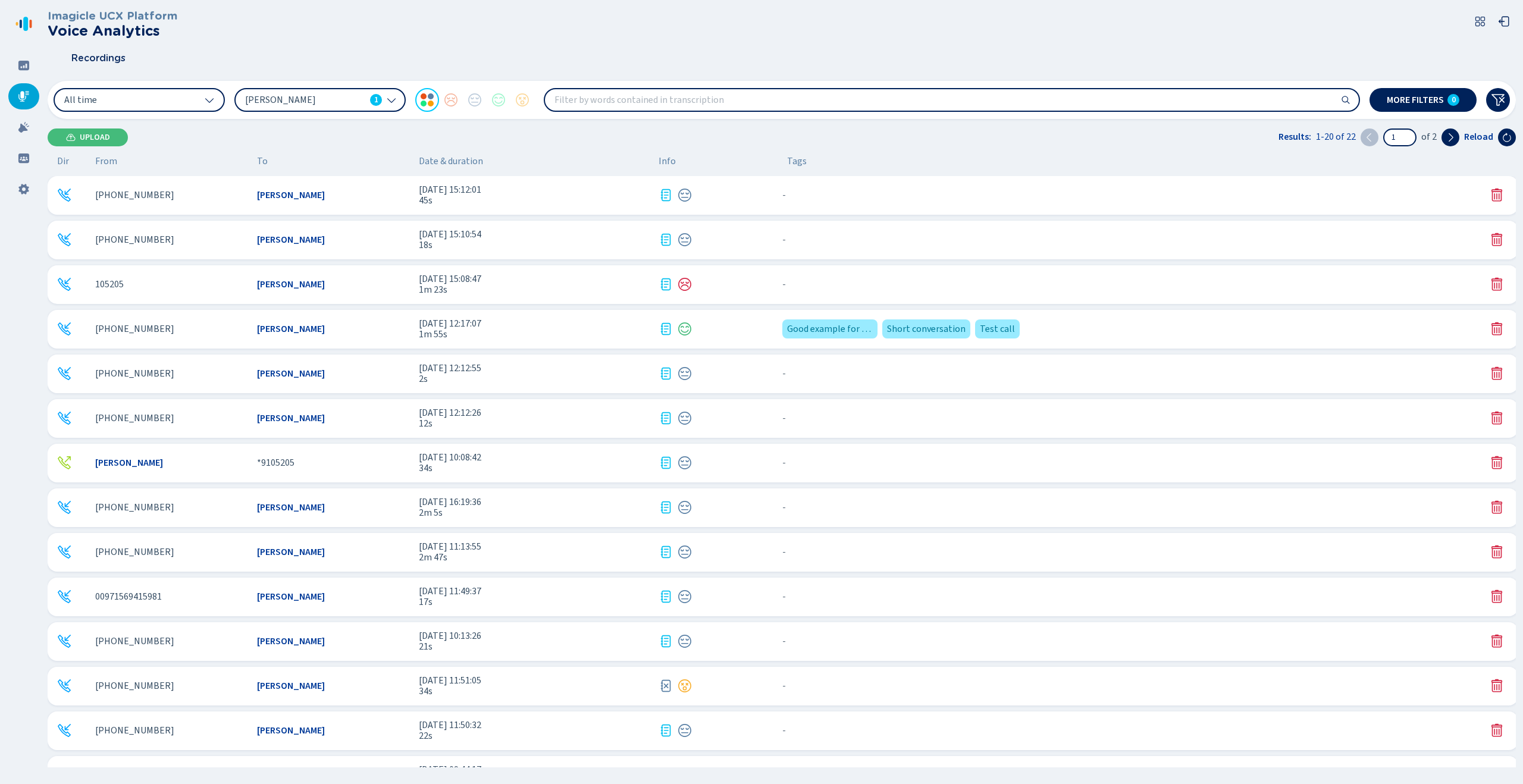
click at [461, 335] on span "1m 55s" at bounding box center [534, 334] width 231 height 11
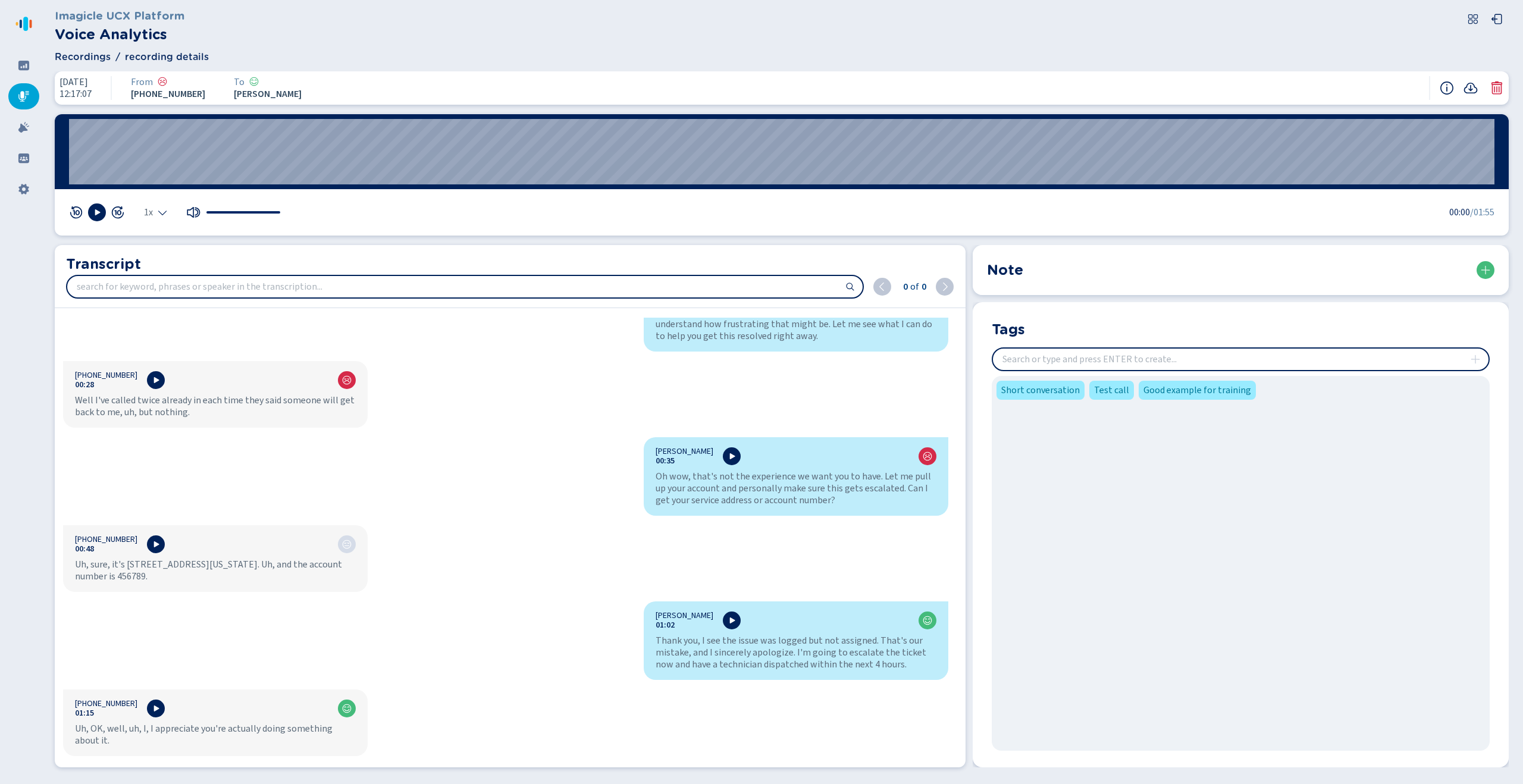
click at [562, 398] on div "[PERSON_NAME] 00:00 This call will be recorded. Good morning. Thank you for cal…" at bounding box center [505, 540] width 902 height 445
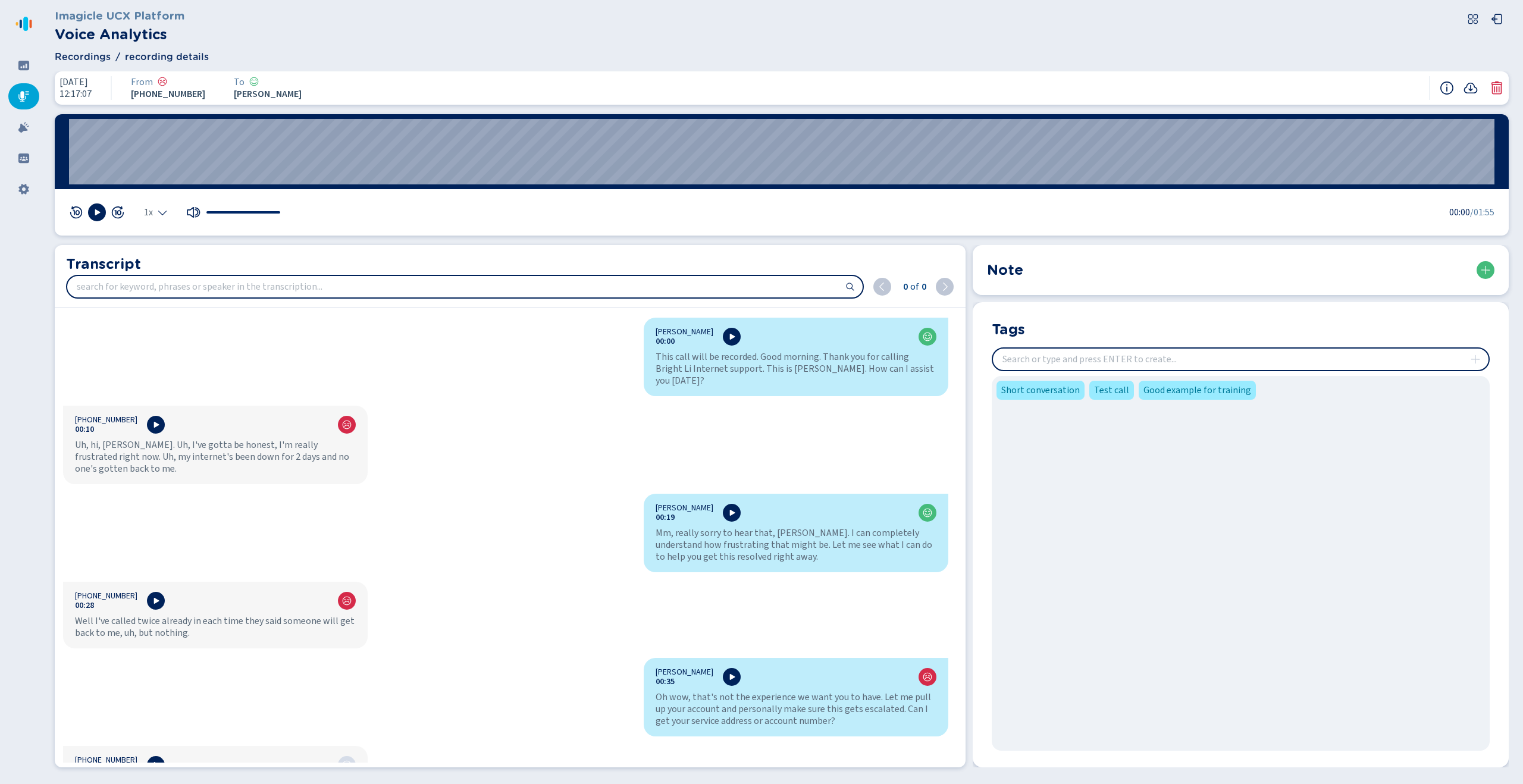
click at [35, 89] on div at bounding box center [24, 97] width 31 height 26
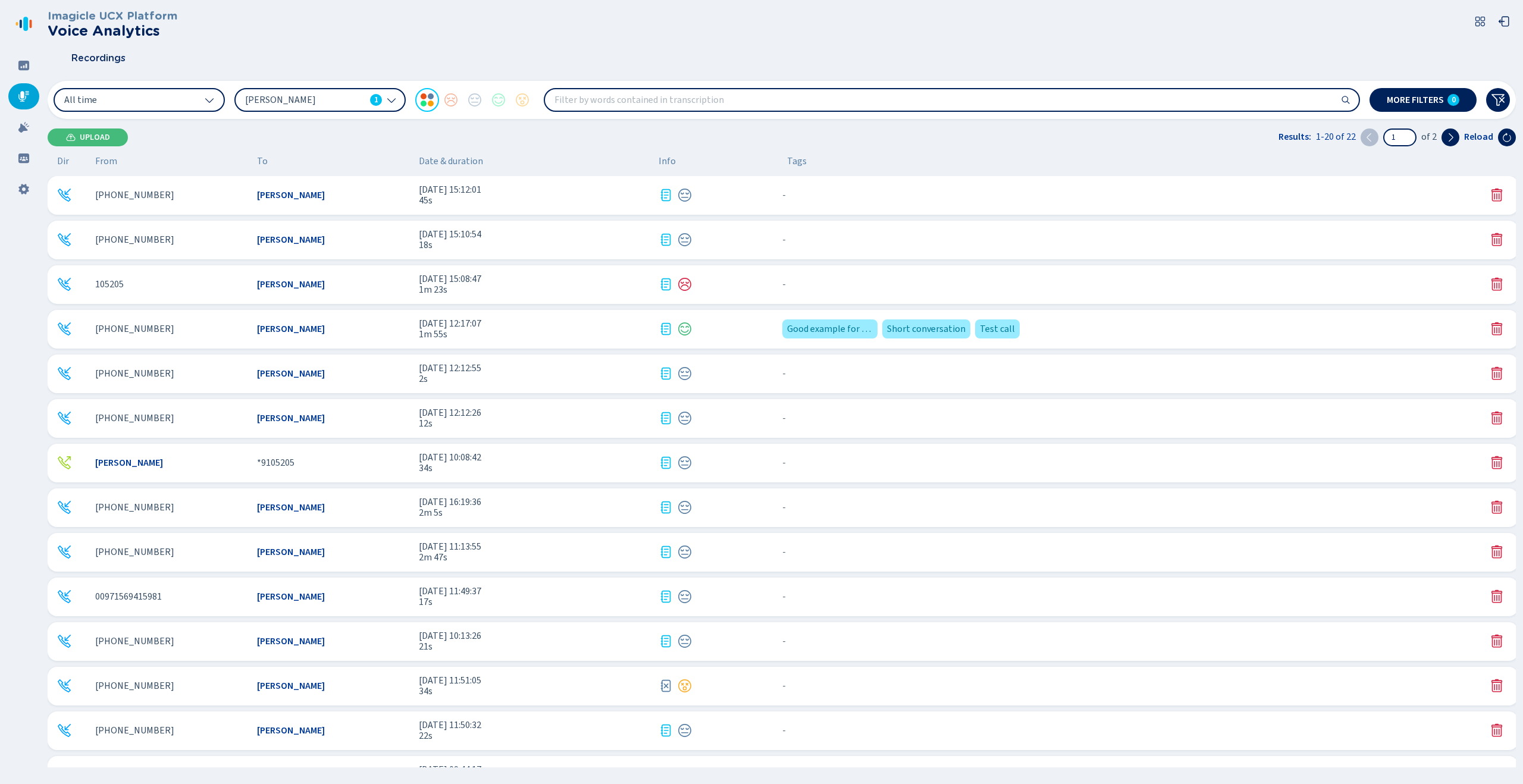
click at [636, 95] on input "search" at bounding box center [951, 100] width 814 height 21
click at [1027, 148] on div "Imagicle UCX Platform Voice Analytics Recordings All time [PERSON_NAME] 1 More …" at bounding box center [782, 388] width 1469 height 777
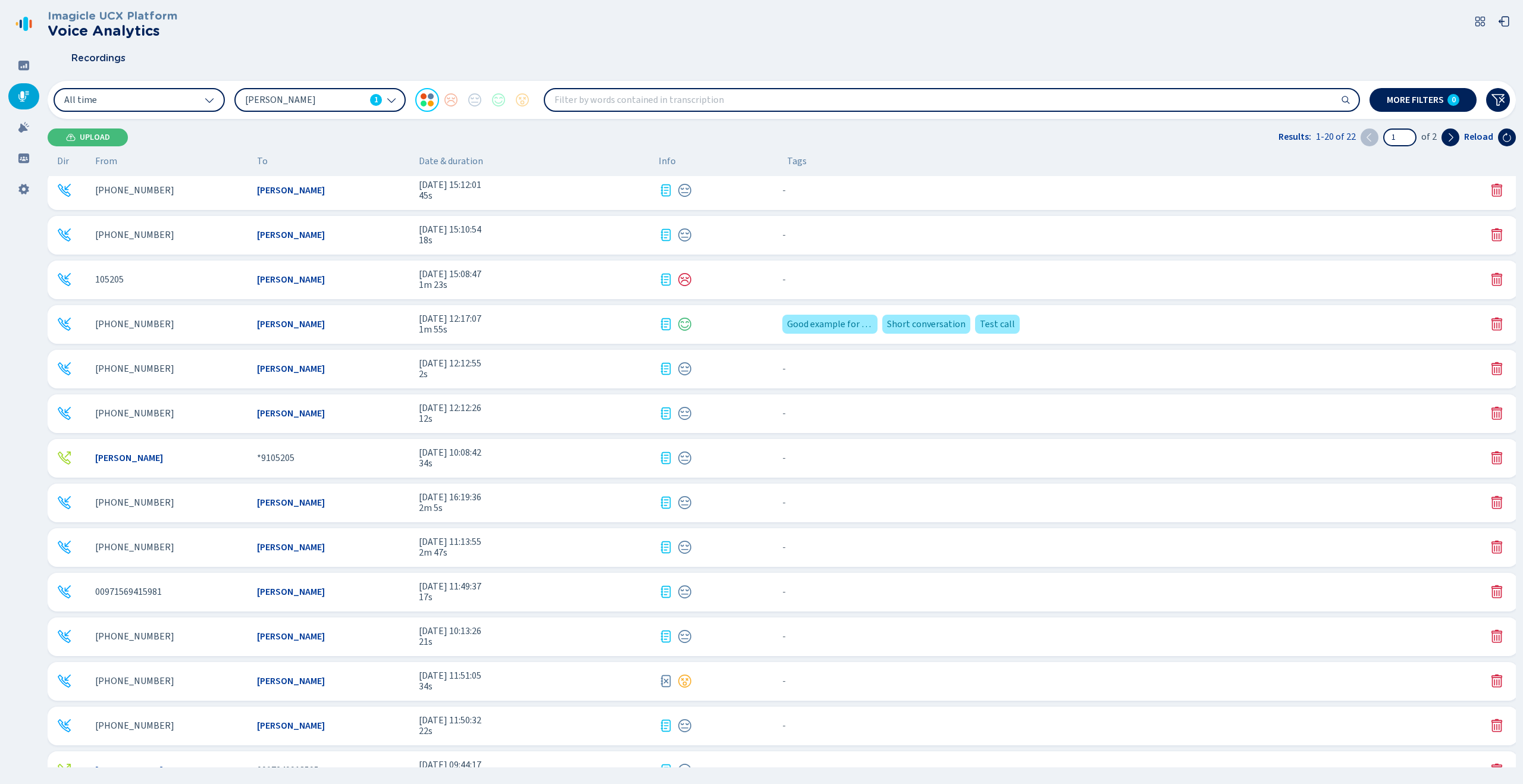
click at [561, 324] on div "[DATE] 12:17:07 1m 55s" at bounding box center [534, 324] width 231 height 22
